Goal: Task Accomplishment & Management: Use online tool/utility

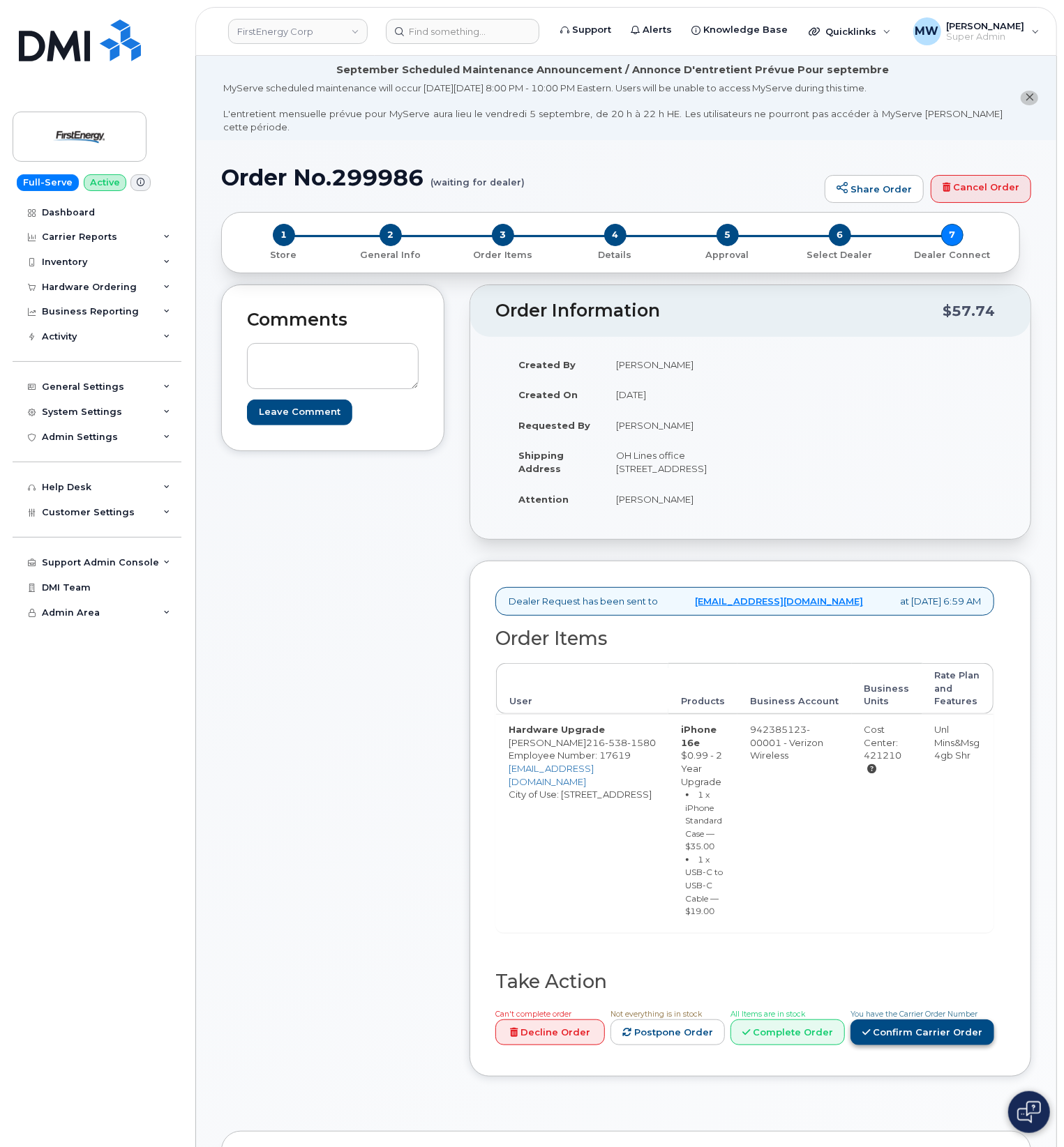
click at [933, 1045] on link "Confirm Carrier Order" at bounding box center [921, 1033] width 144 height 25
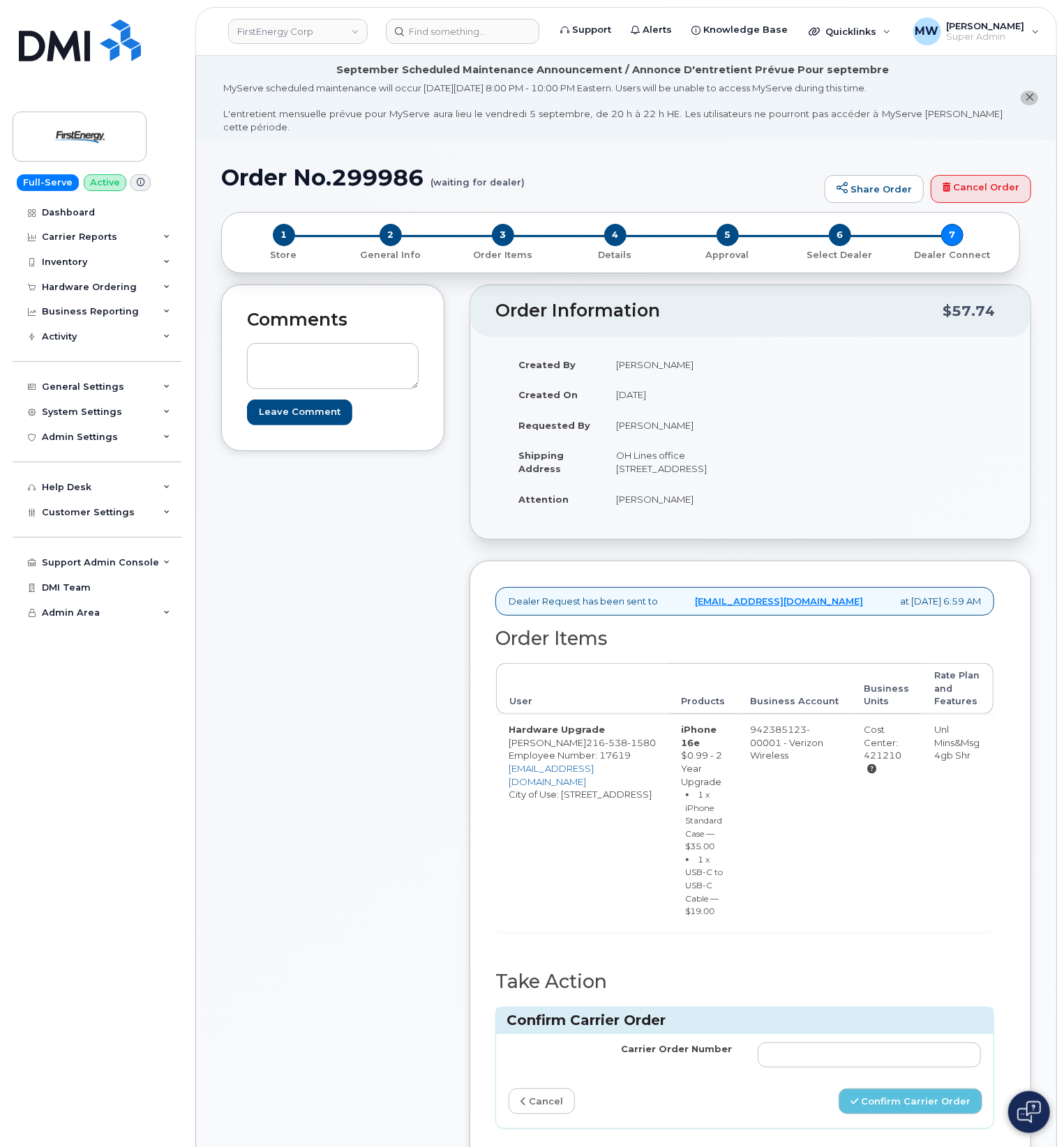
click at [924, 1056] on td at bounding box center [869, 1055] width 249 height 42
click at [928, 1067] on input "Carrier Order Number" at bounding box center [869, 1055] width 224 height 25
paste input "MB3000591810857"
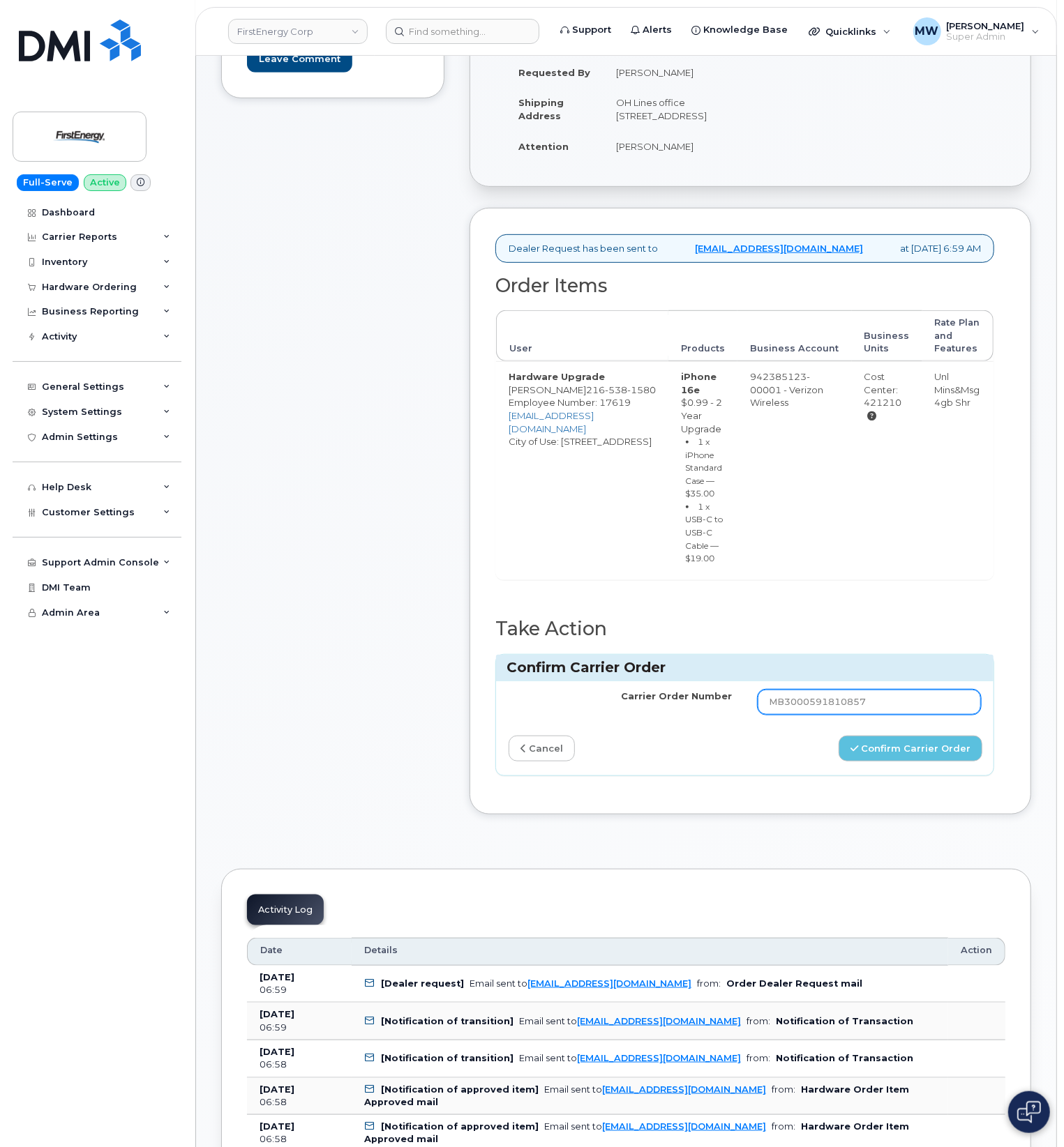
scroll to position [372, 0]
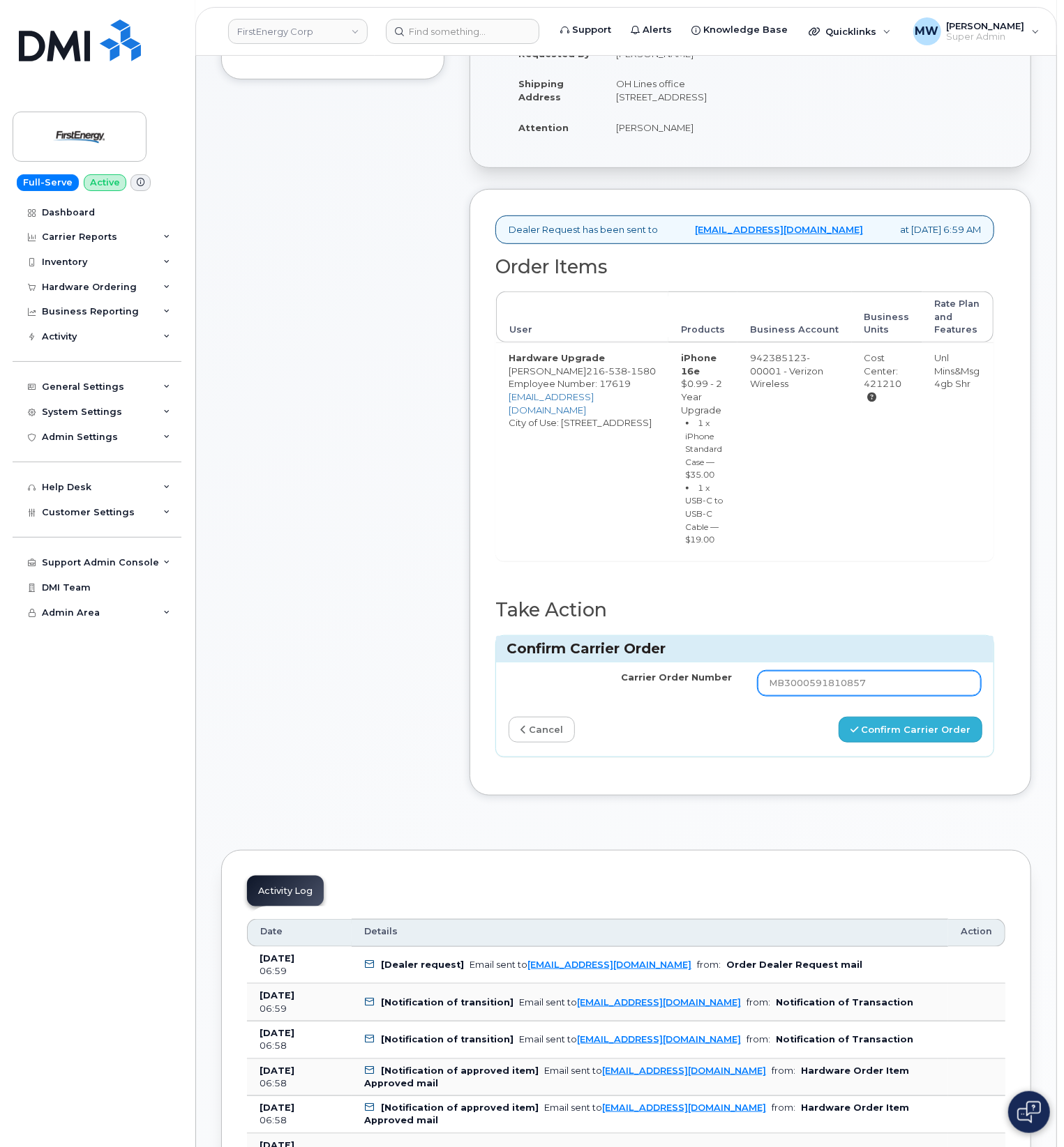
type input "MB3000591810857"
click at [930, 743] on button "Confirm Carrier Order" at bounding box center [909, 729] width 144 height 25
